Goal: Transaction & Acquisition: Obtain resource

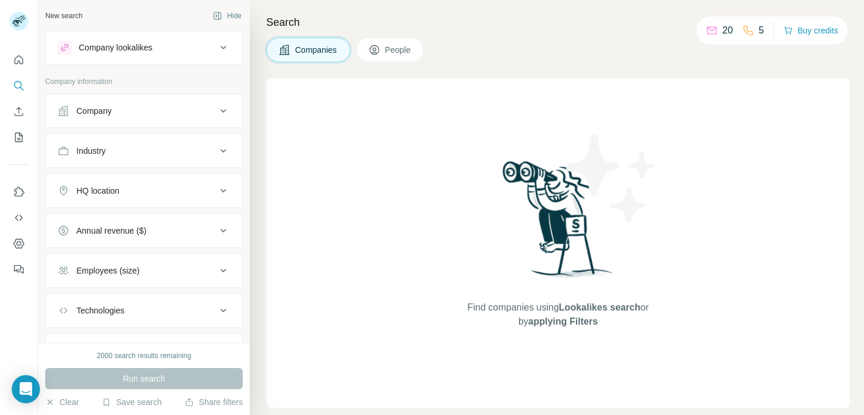
click at [30, 22] on div at bounding box center [21, 23] width 34 height 39
click at [26, 22] on rect at bounding box center [18, 21] width 19 height 19
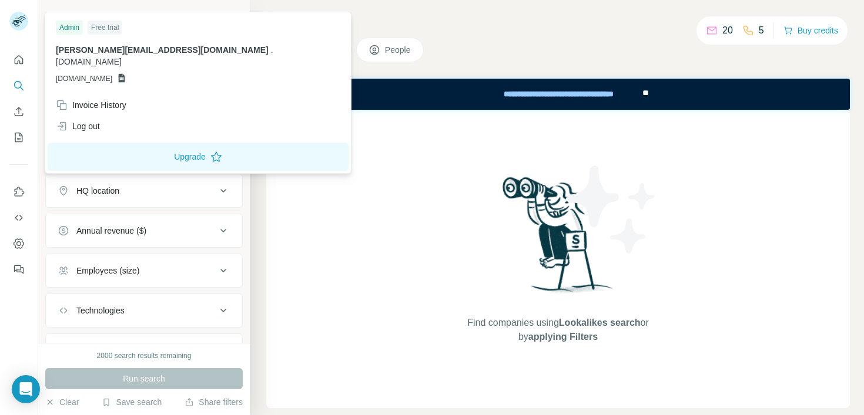
click at [125, 74] on icon at bounding box center [122, 78] width 6 height 9
click at [112, 73] on span "GSHEETSGETVIRTUALBRAIN.COM" at bounding box center [84, 78] width 56 height 11
click at [300, 12] on div "Search Companies People Find companies using Lookalikes search or by applying F…" at bounding box center [557, 207] width 614 height 415
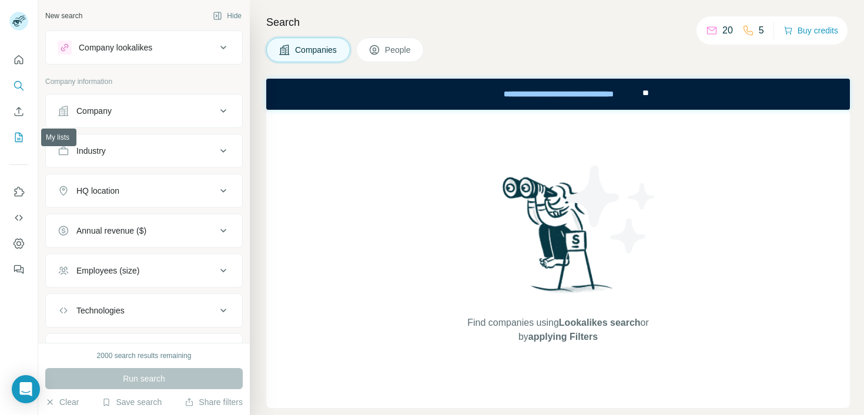
click at [16, 139] on icon "My lists" at bounding box center [19, 138] width 12 height 12
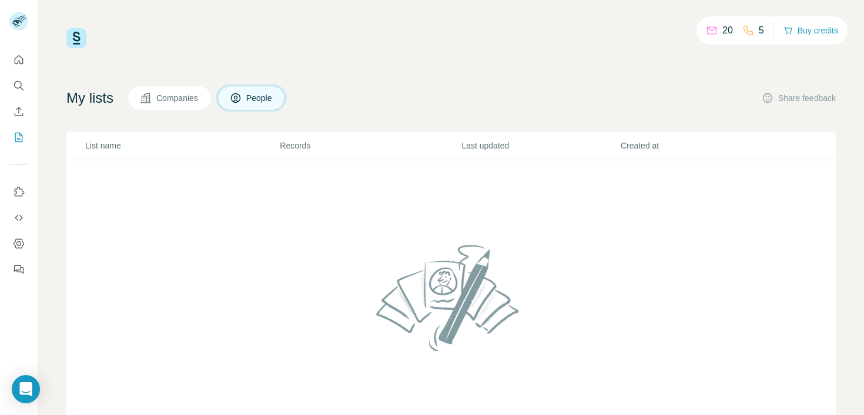
click at [183, 104] on button "Companies" at bounding box center [169, 98] width 84 height 25
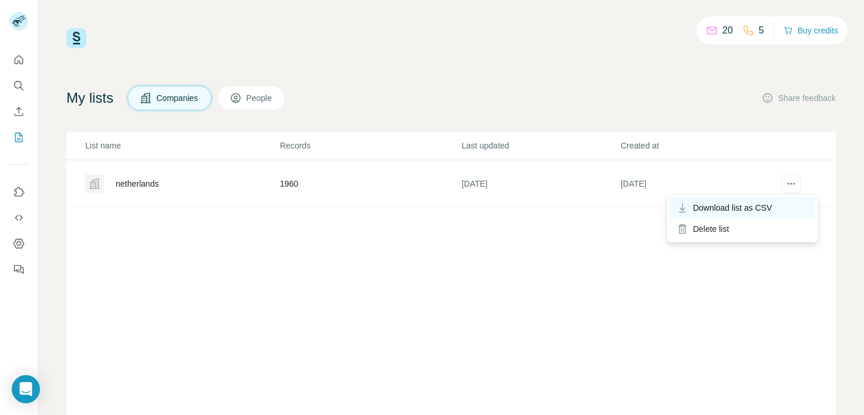
click at [761, 212] on span "Download list as CSV" at bounding box center [732, 208] width 79 height 12
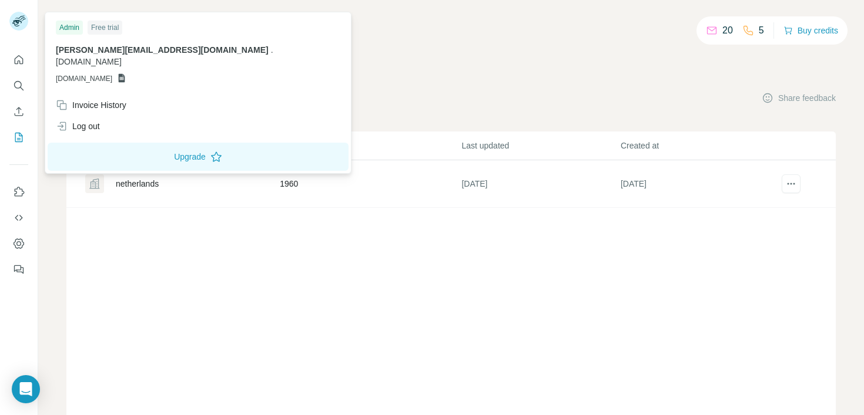
click at [21, 23] on icon at bounding box center [16, 23] width 9 height 6
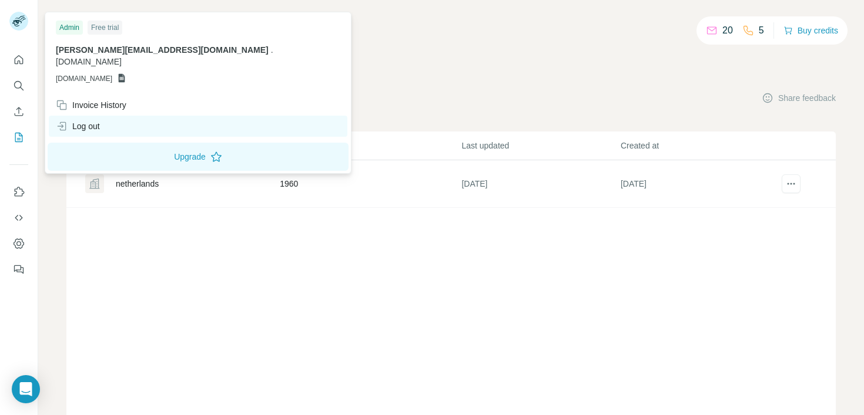
click at [85, 120] on div "Log out" at bounding box center [78, 126] width 44 height 12
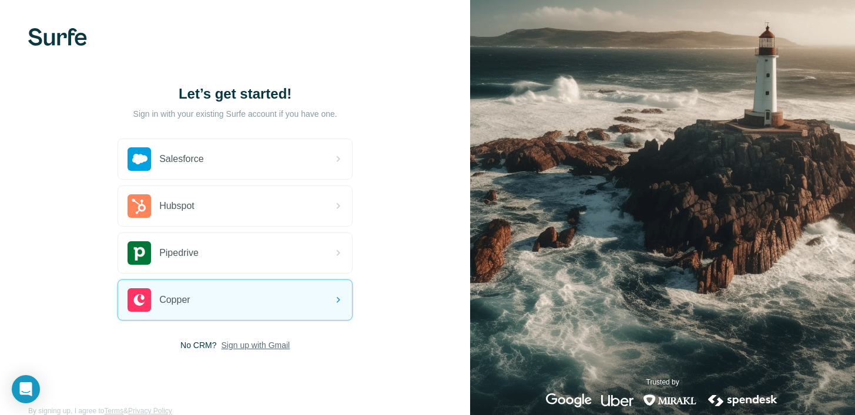
click at [232, 346] on span "Sign up with Gmail" at bounding box center [256, 346] width 69 height 12
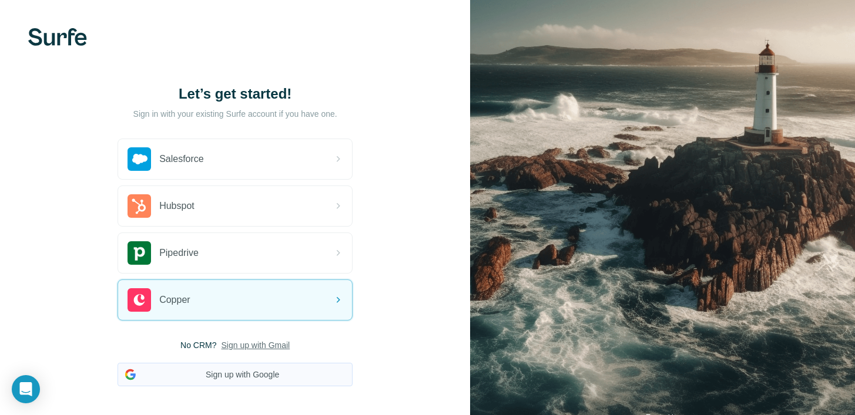
click at [241, 382] on button "Sign up with Google" at bounding box center [235, 375] width 235 height 24
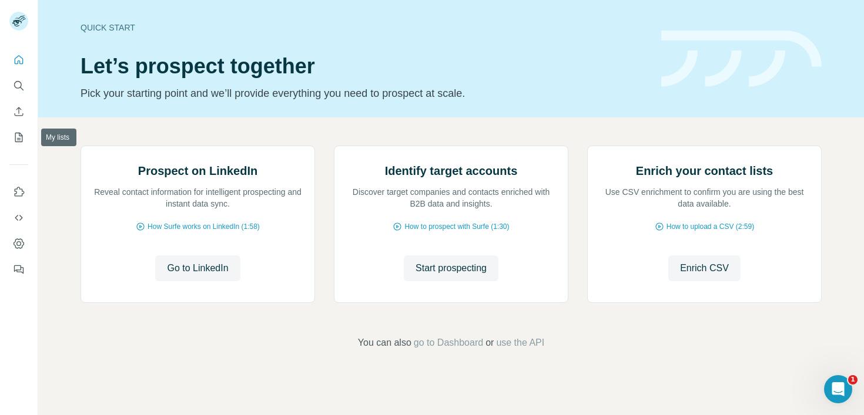
click at [25, 139] on button "My lists" at bounding box center [18, 137] width 19 height 21
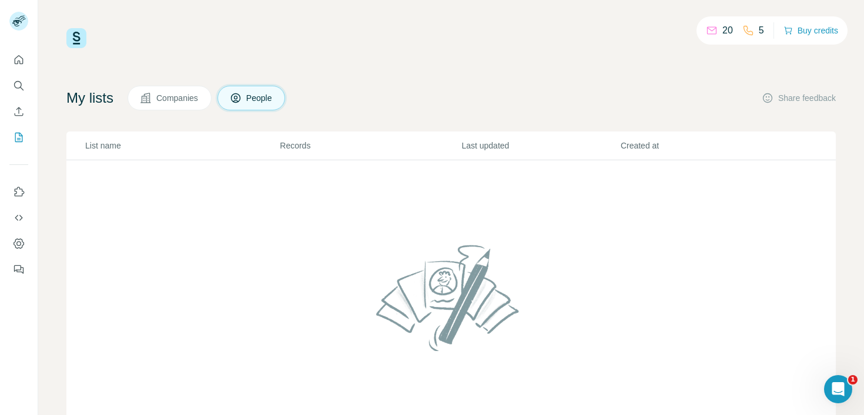
click at [180, 102] on span "Companies" at bounding box center [177, 98] width 43 height 12
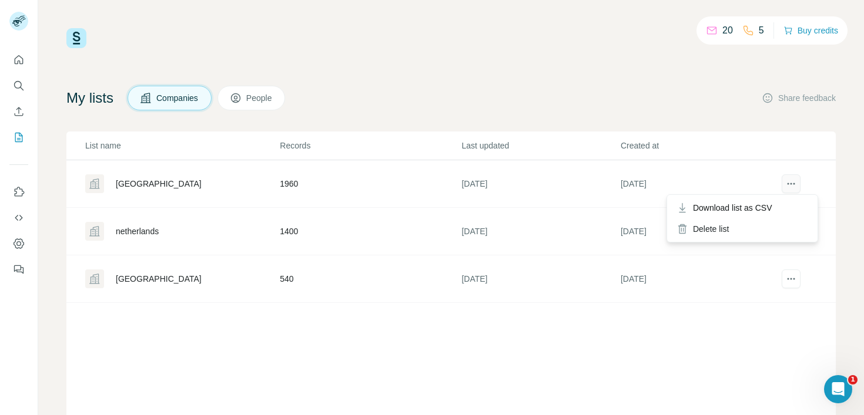
click at [786, 180] on icon "actions" at bounding box center [791, 184] width 12 height 12
click at [754, 209] on span "Download list as CSV" at bounding box center [732, 208] width 79 height 12
